Goal: Communication & Community: Answer question/provide support

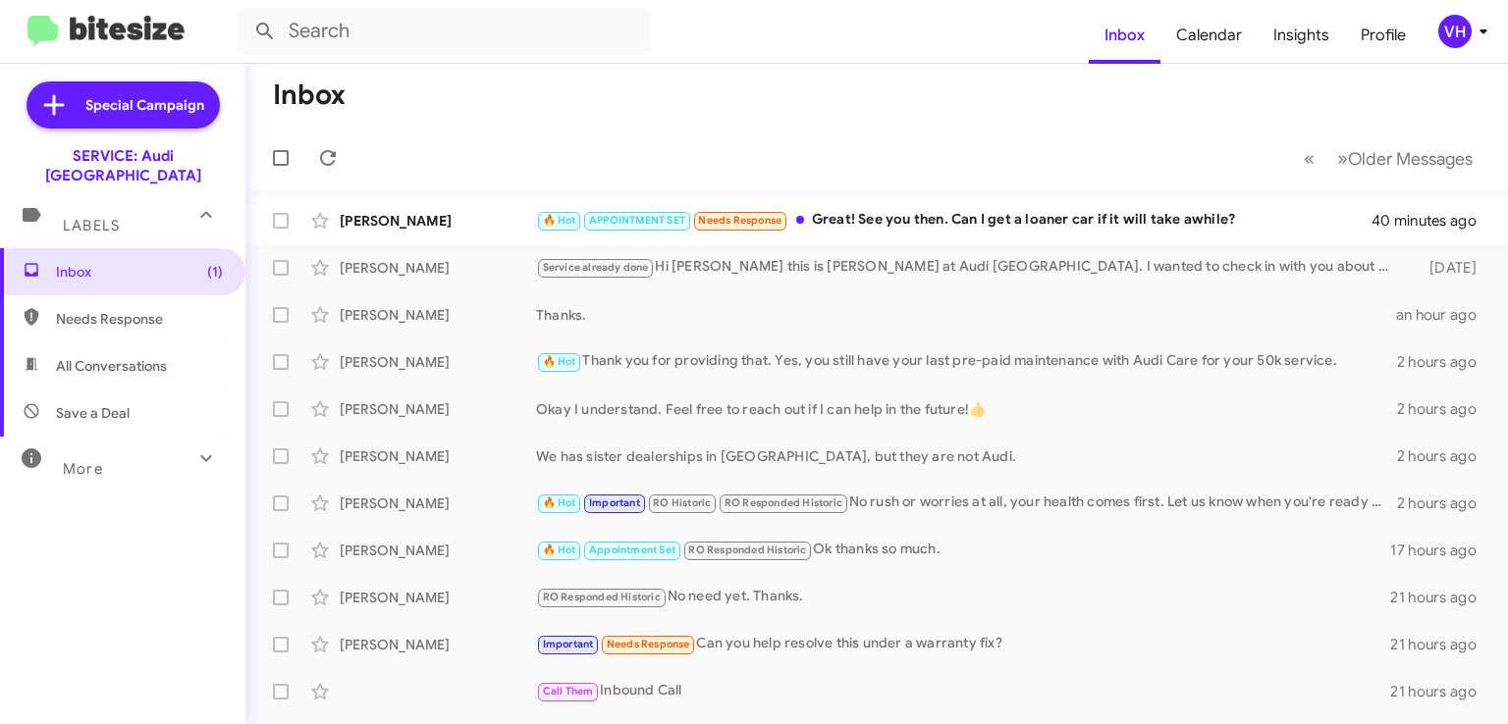
click at [469, 215] on div "[PERSON_NAME]" at bounding box center [438, 221] width 196 height 20
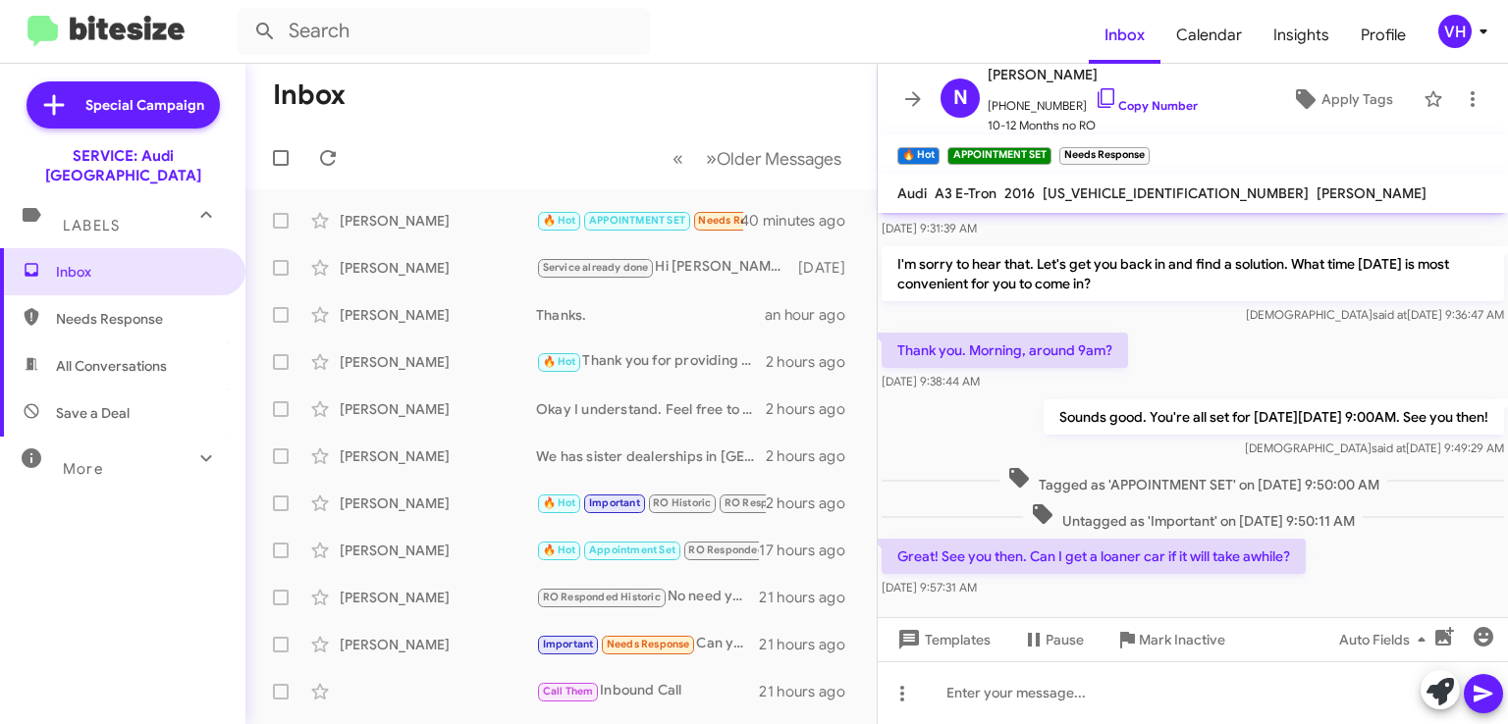
scroll to position [579, 0]
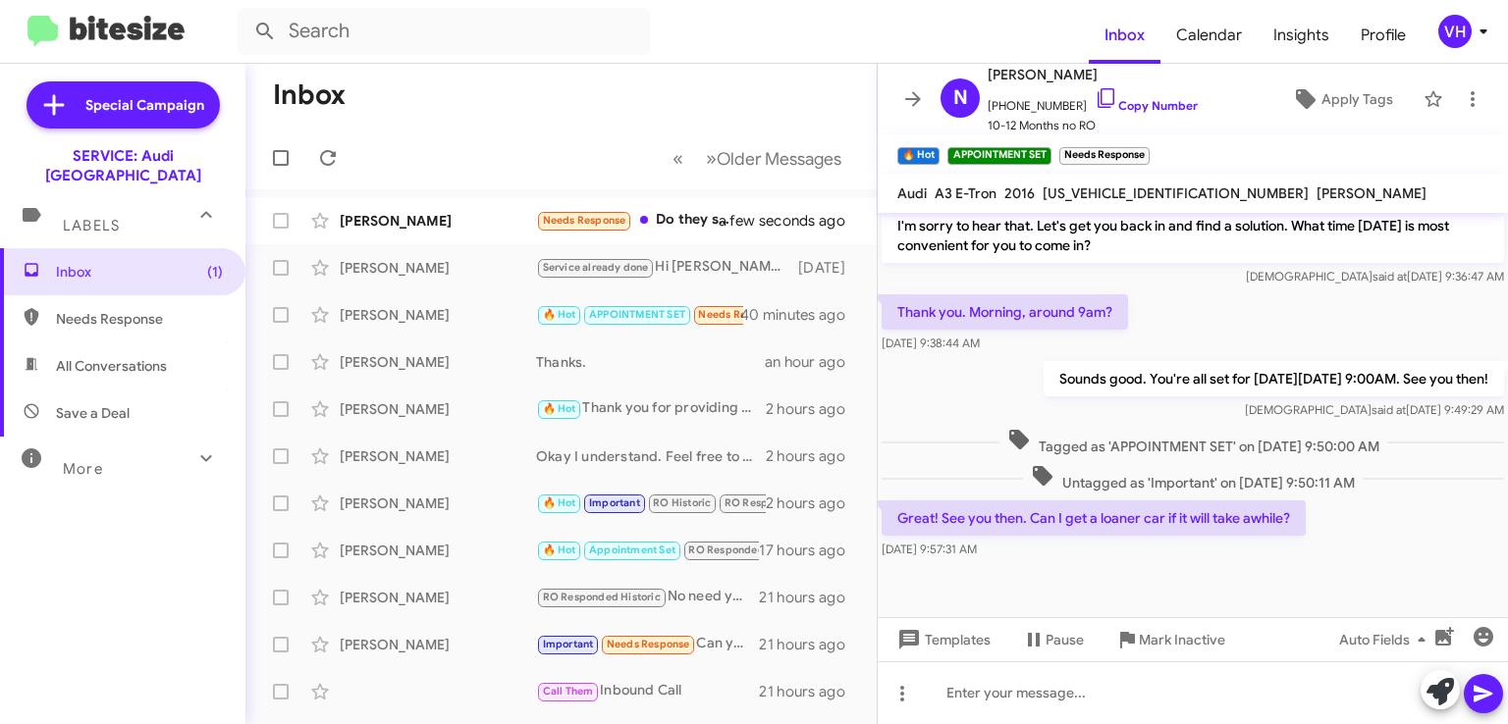
click at [387, 220] on div "[PERSON_NAME]" at bounding box center [438, 221] width 196 height 20
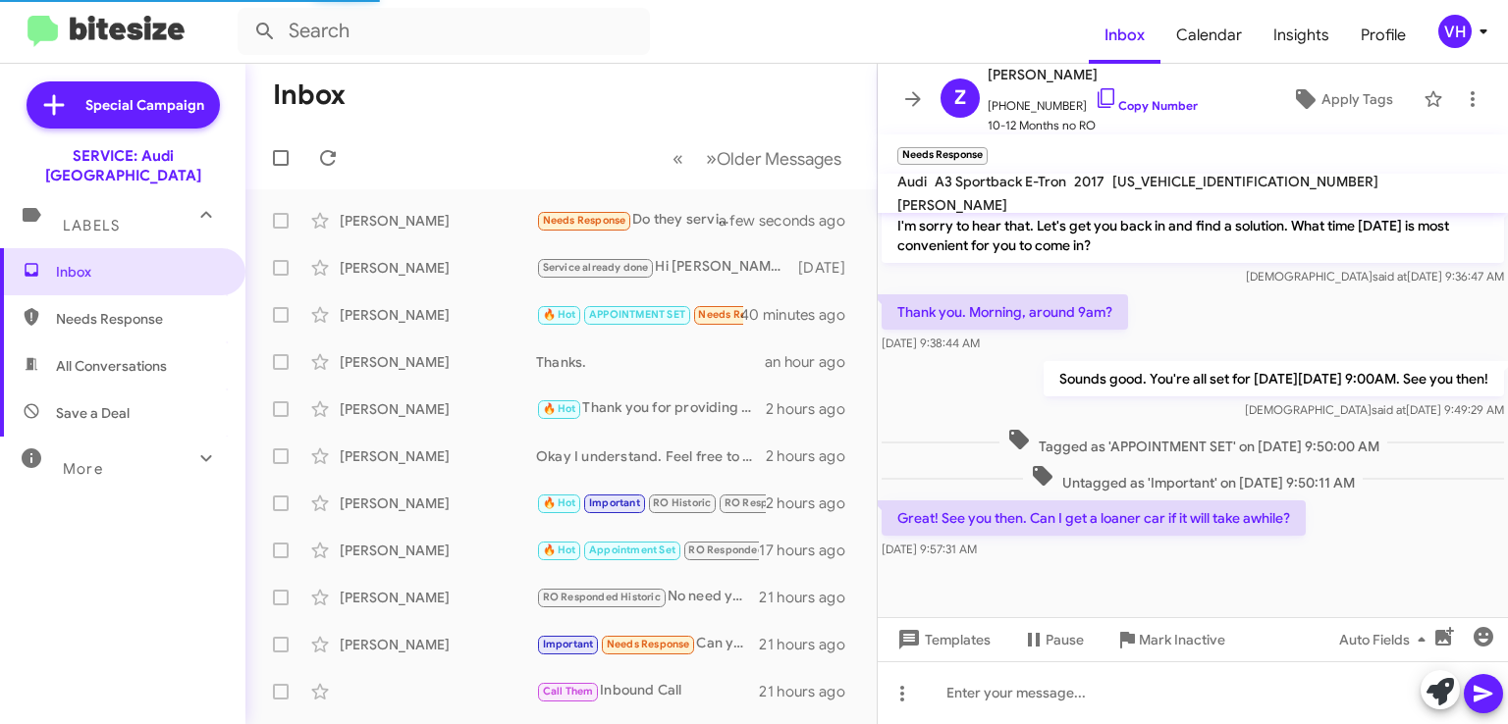
scroll to position [320, 0]
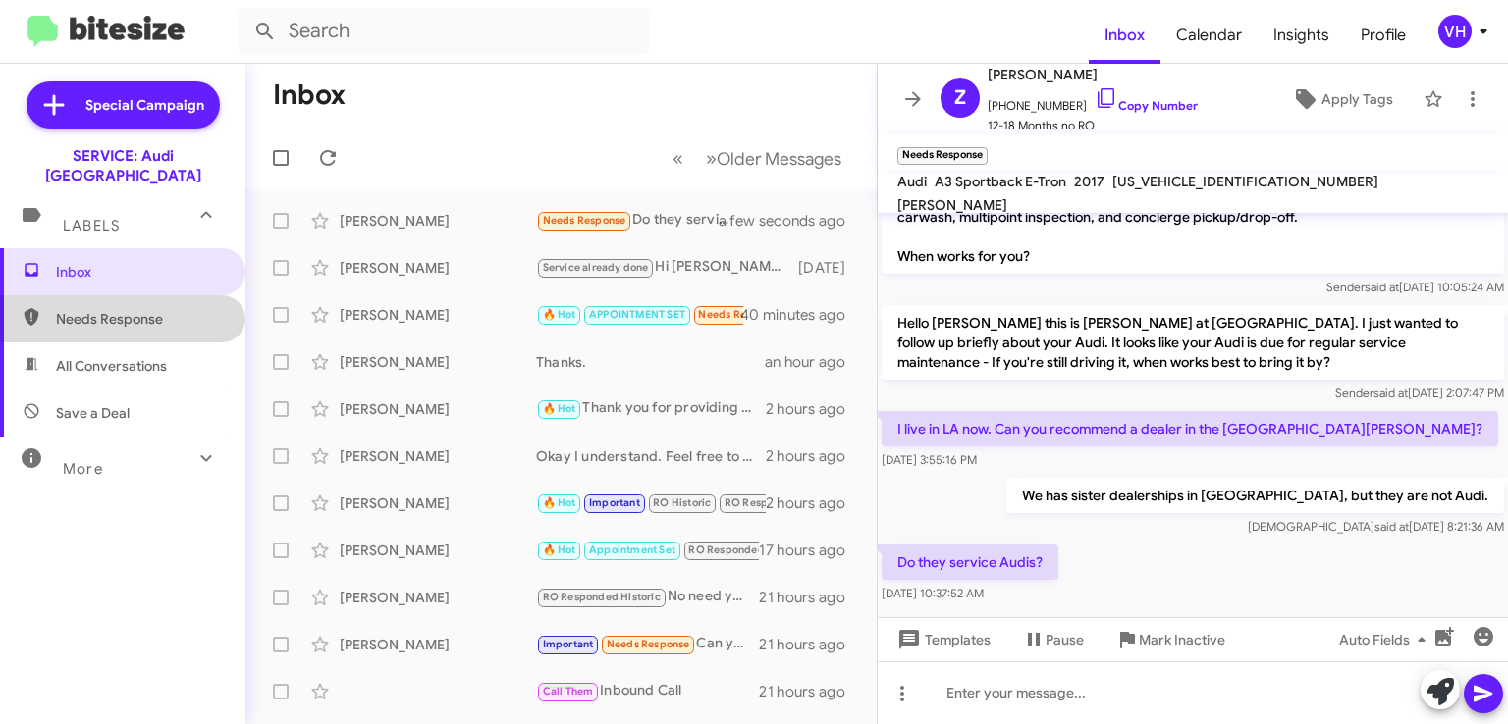
click at [172, 309] on span "Needs Response" at bounding box center [139, 319] width 167 height 20
type input "in:needs-response"
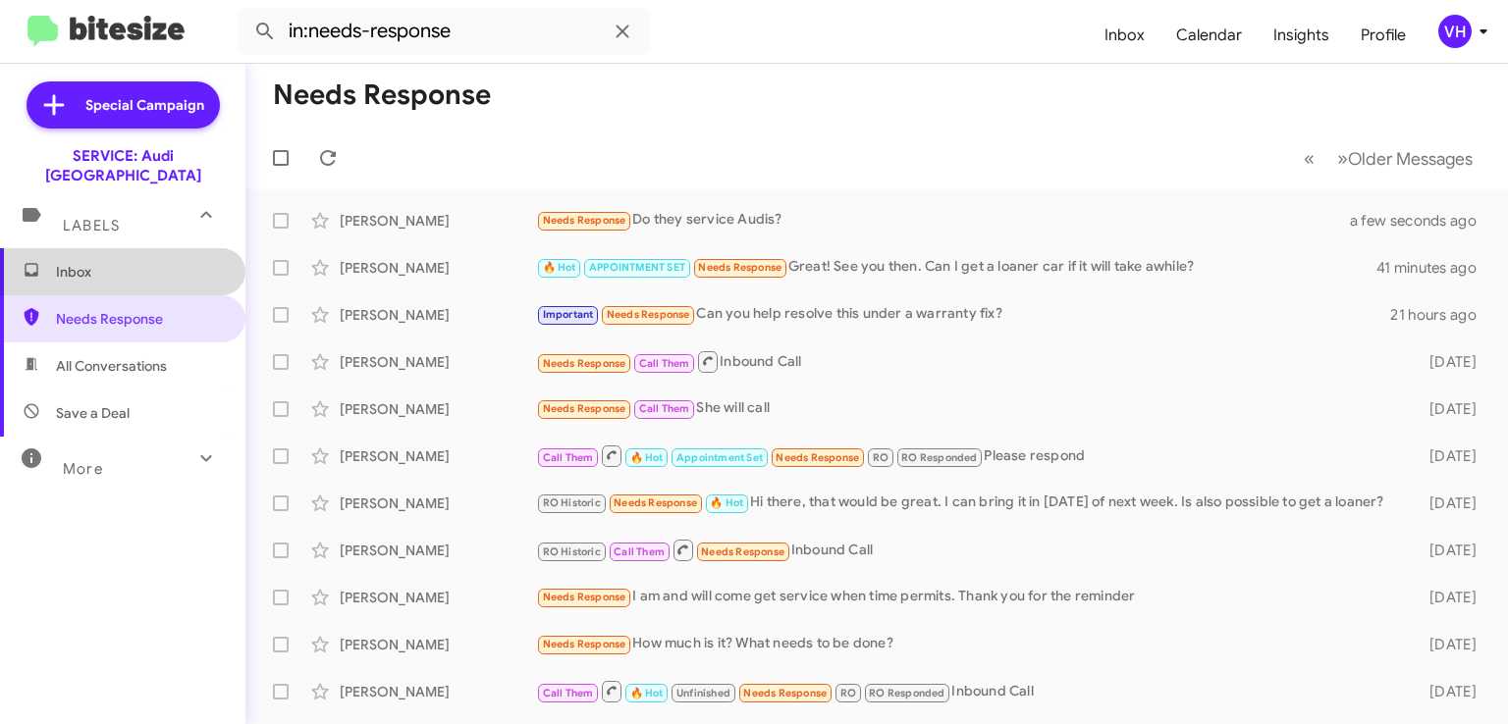
click at [161, 262] on span "Inbox" at bounding box center [139, 272] width 167 height 20
